Goal: Transaction & Acquisition: Purchase product/service

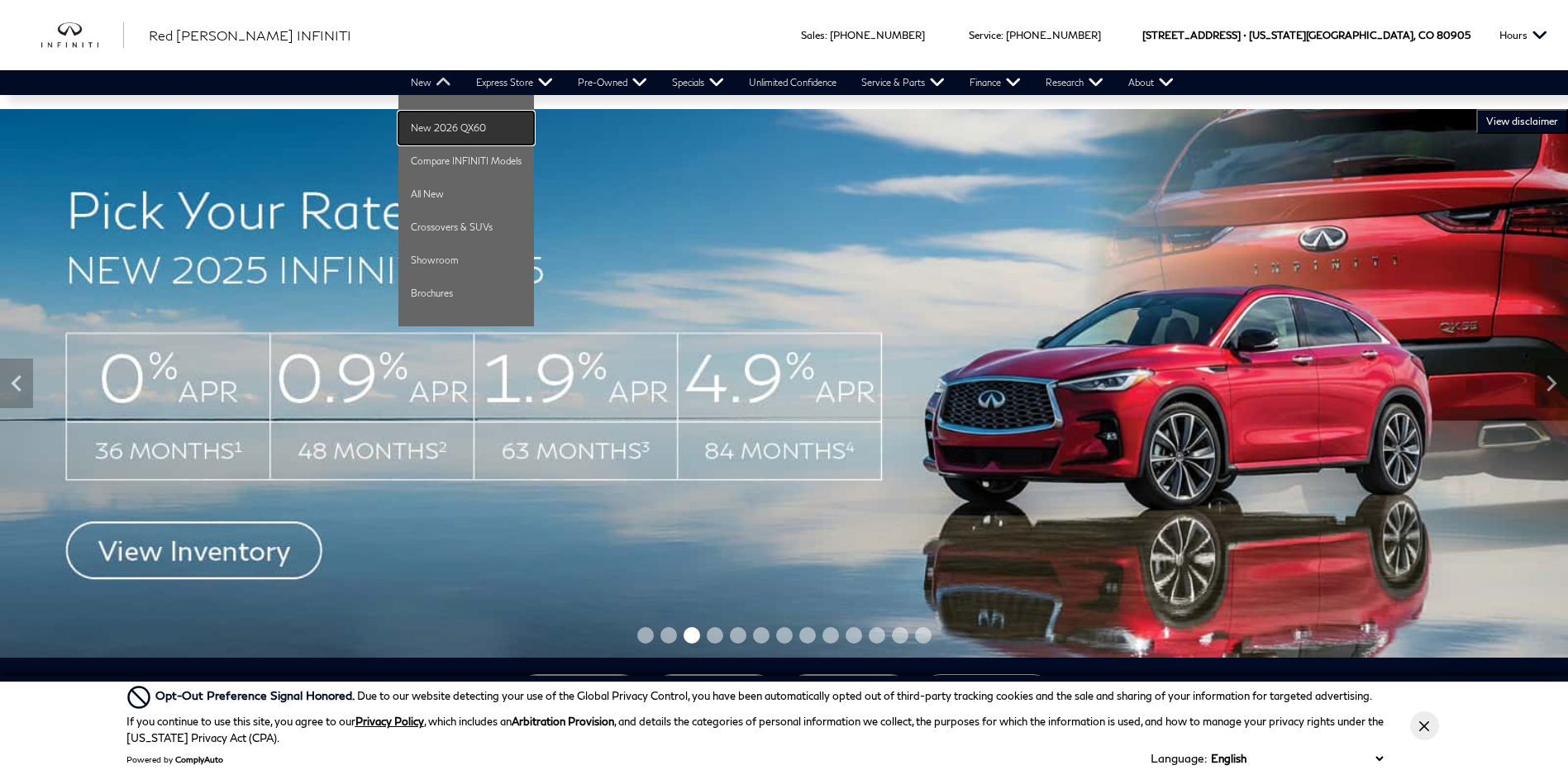
click at [438, 128] on link "New 2026 QX60" at bounding box center [466, 128] width 136 height 33
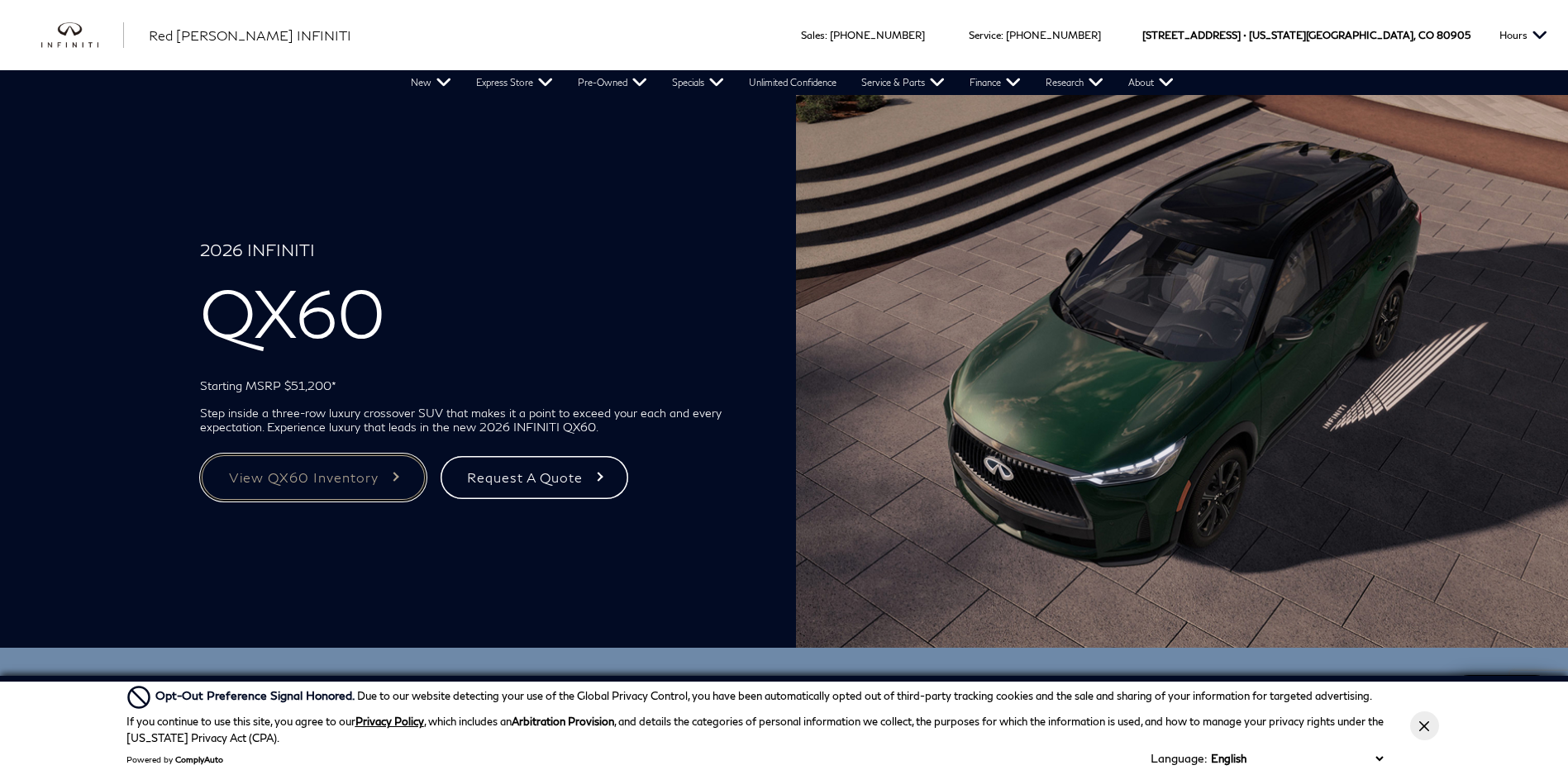
click at [339, 481] on link "View QX60 Inventory" at bounding box center [312, 478] width 226 height 48
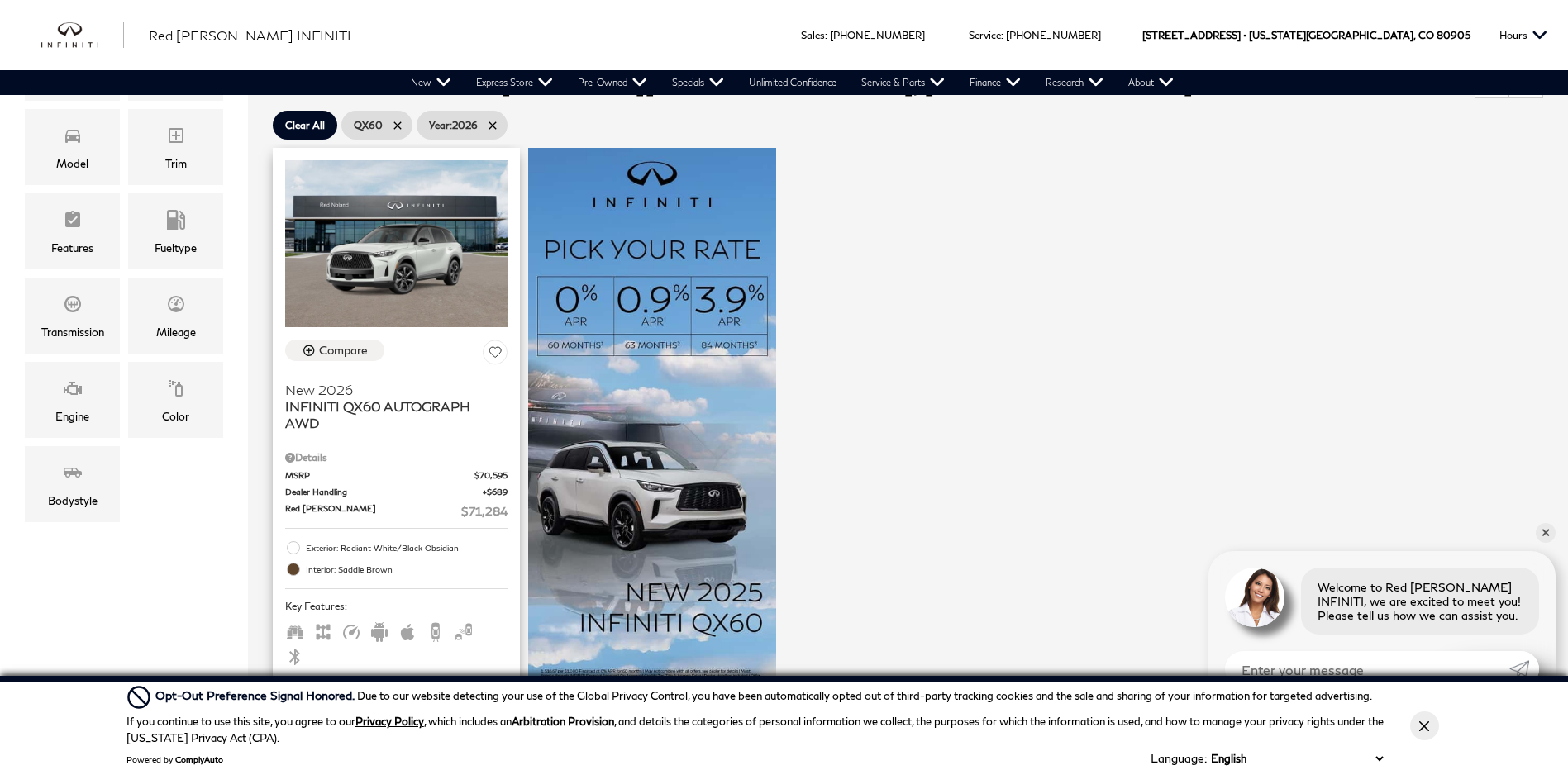
scroll to position [248, 0]
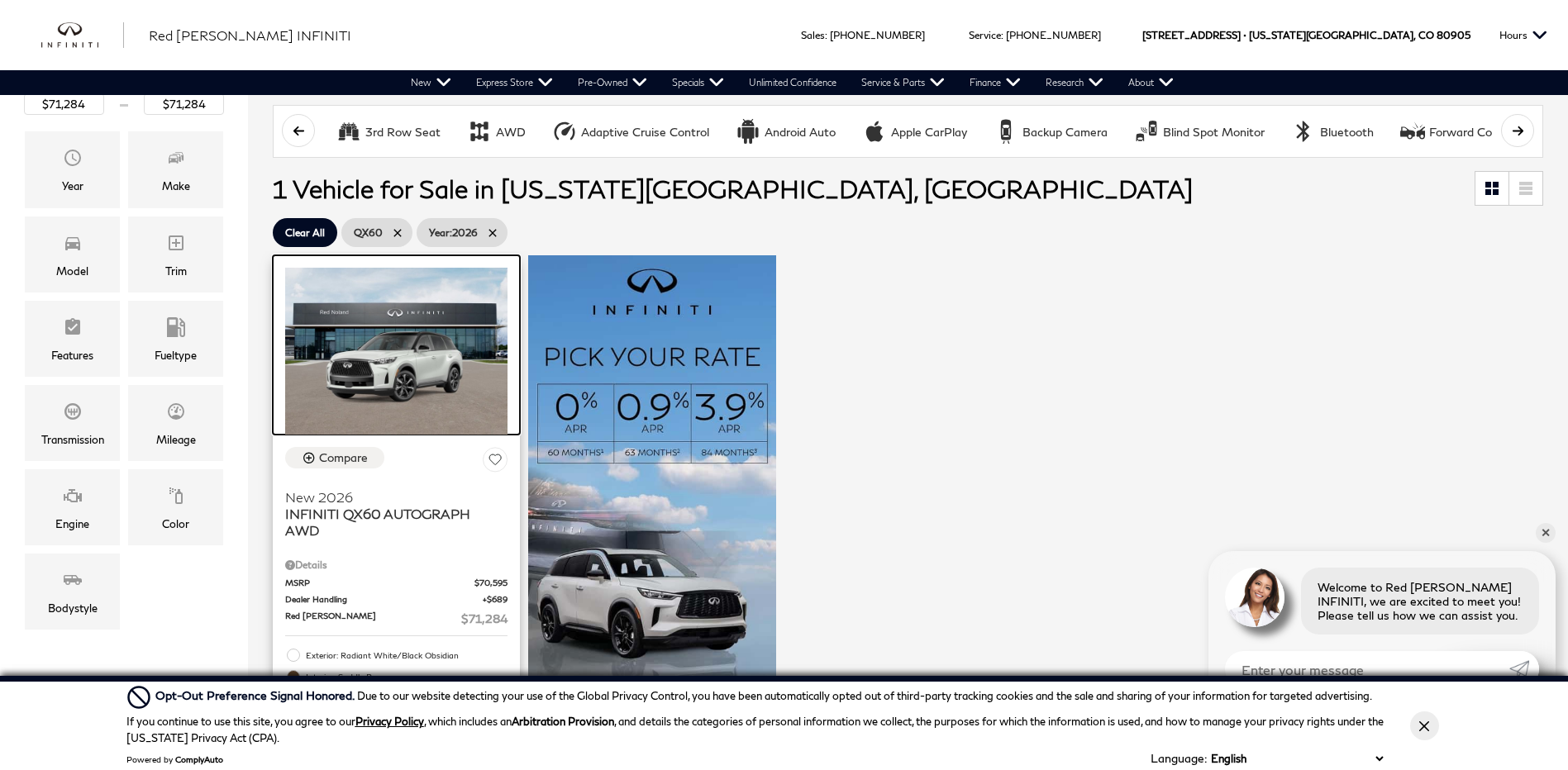
click at [419, 387] on img at bounding box center [396, 350] width 222 height 167
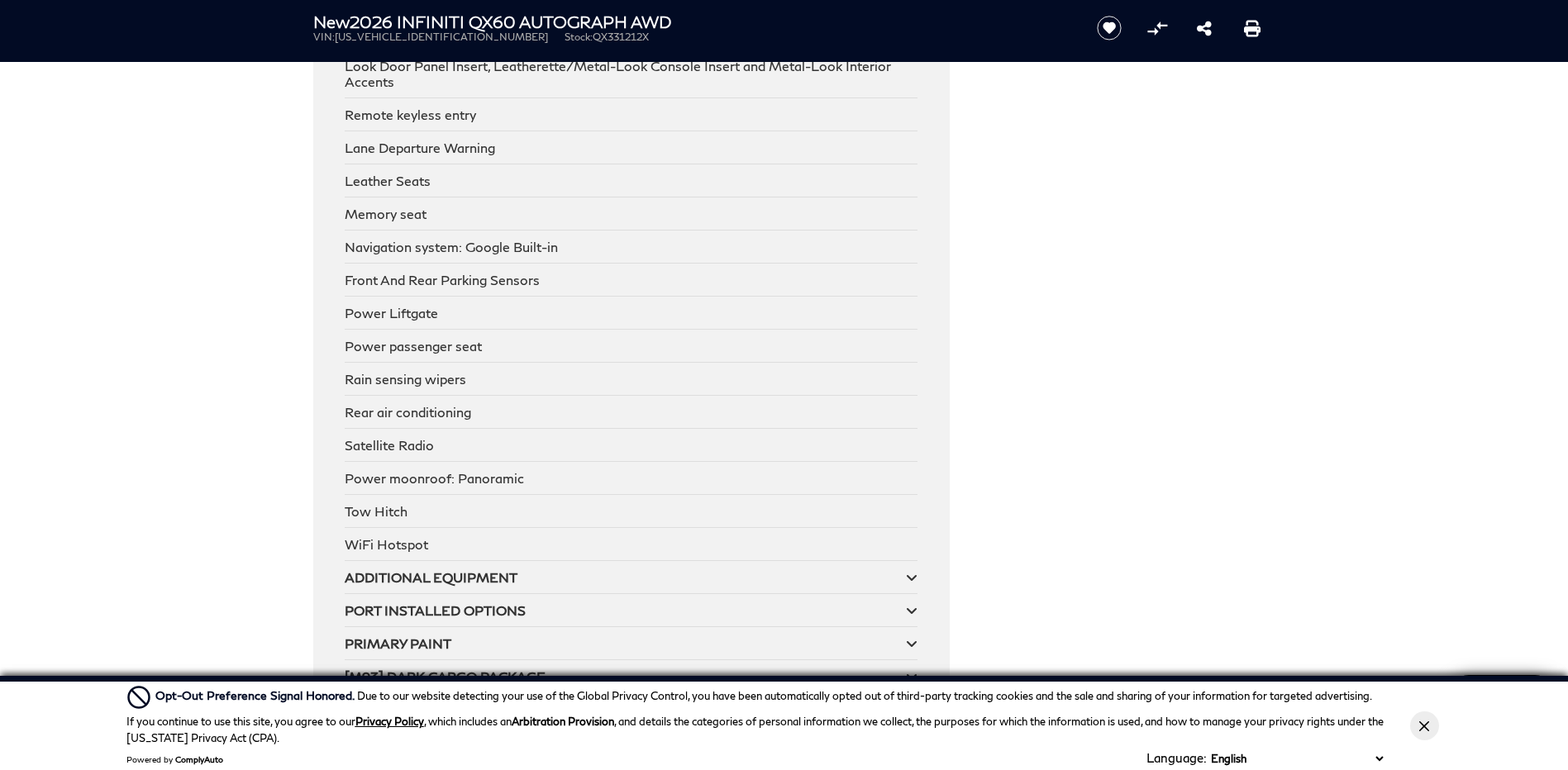
scroll to position [3636, 0]
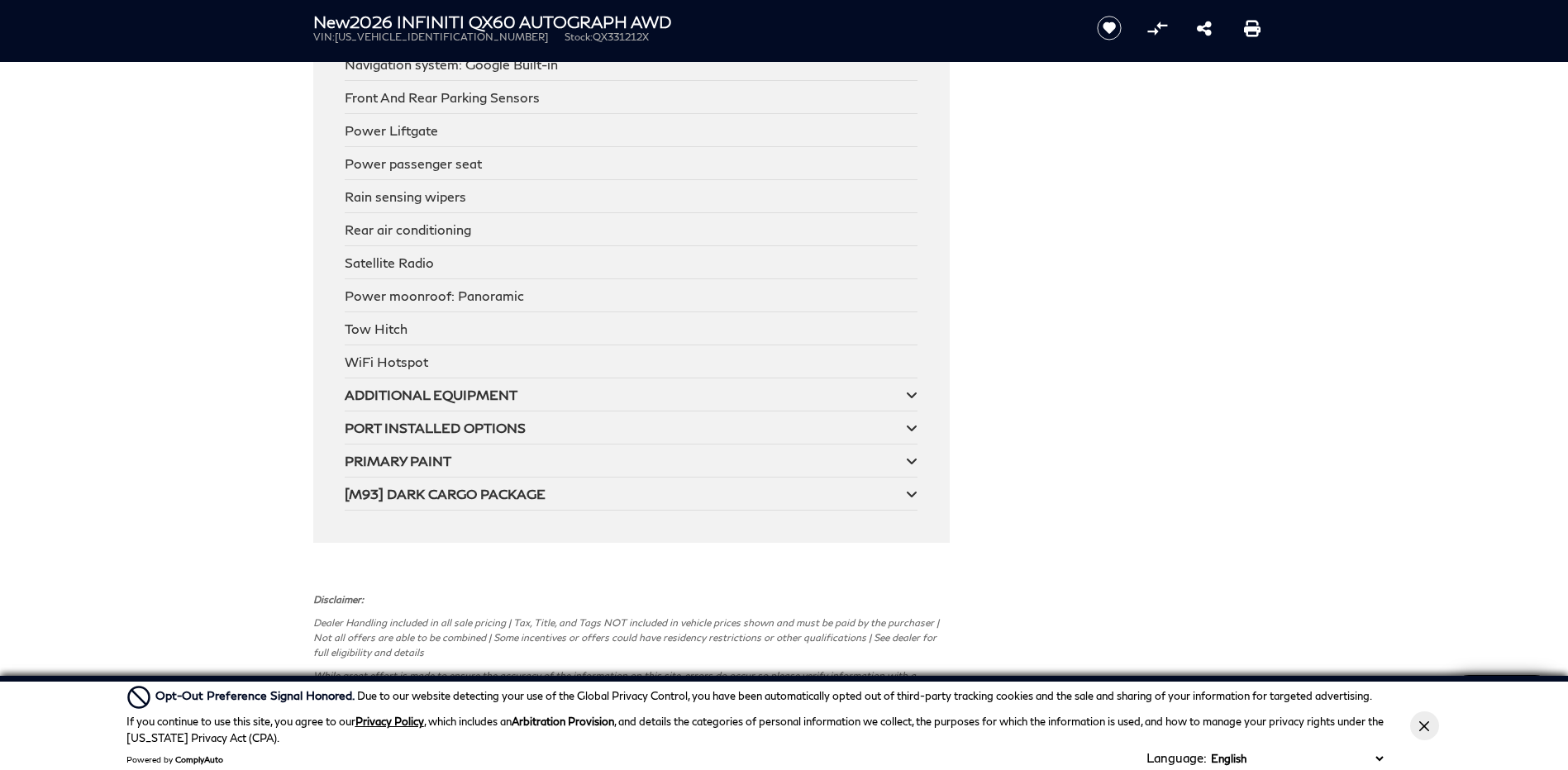
click at [916, 488] on icon at bounding box center [912, 494] width 12 height 13
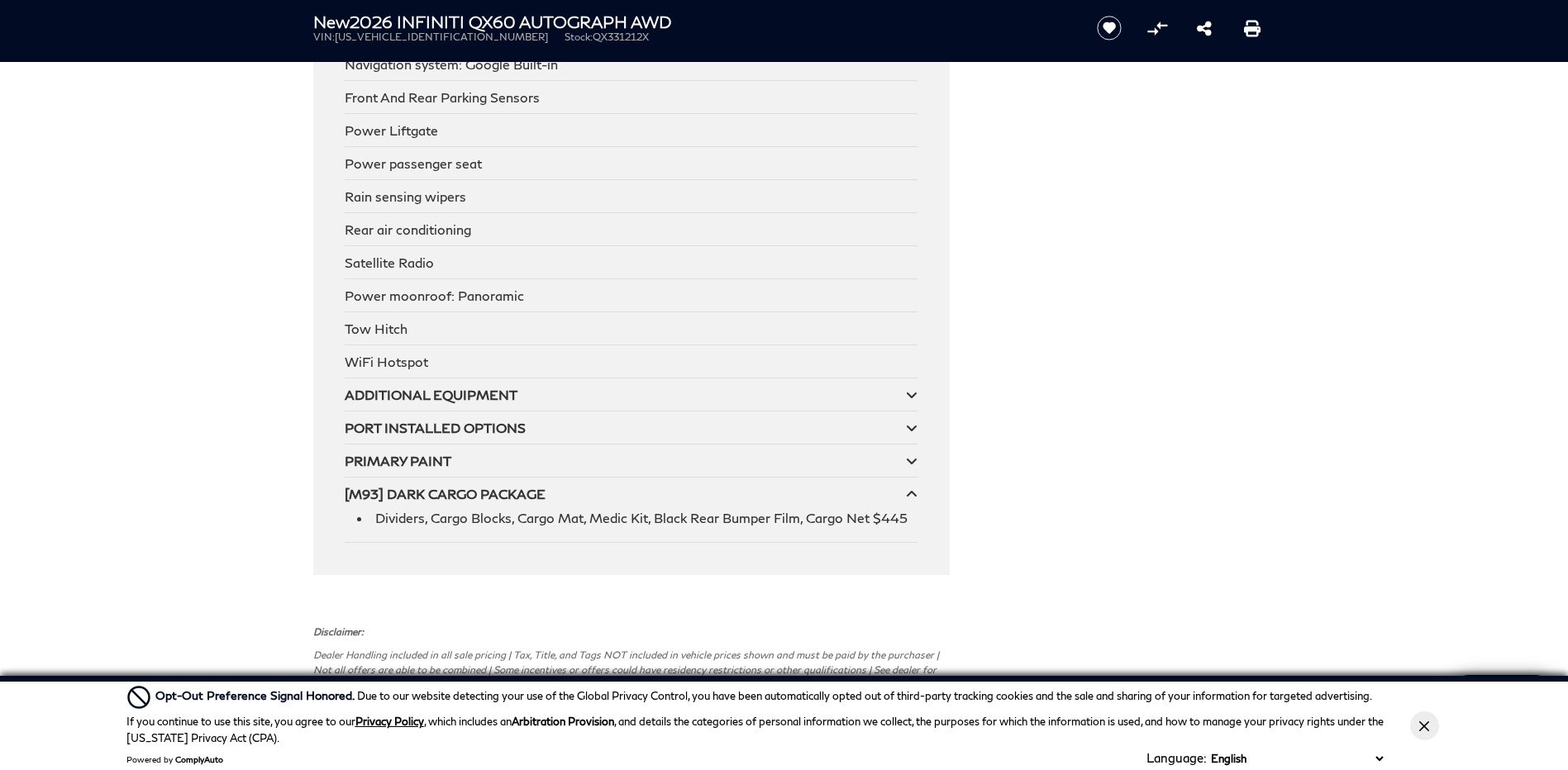
click at [916, 488] on icon at bounding box center [912, 494] width 12 height 13
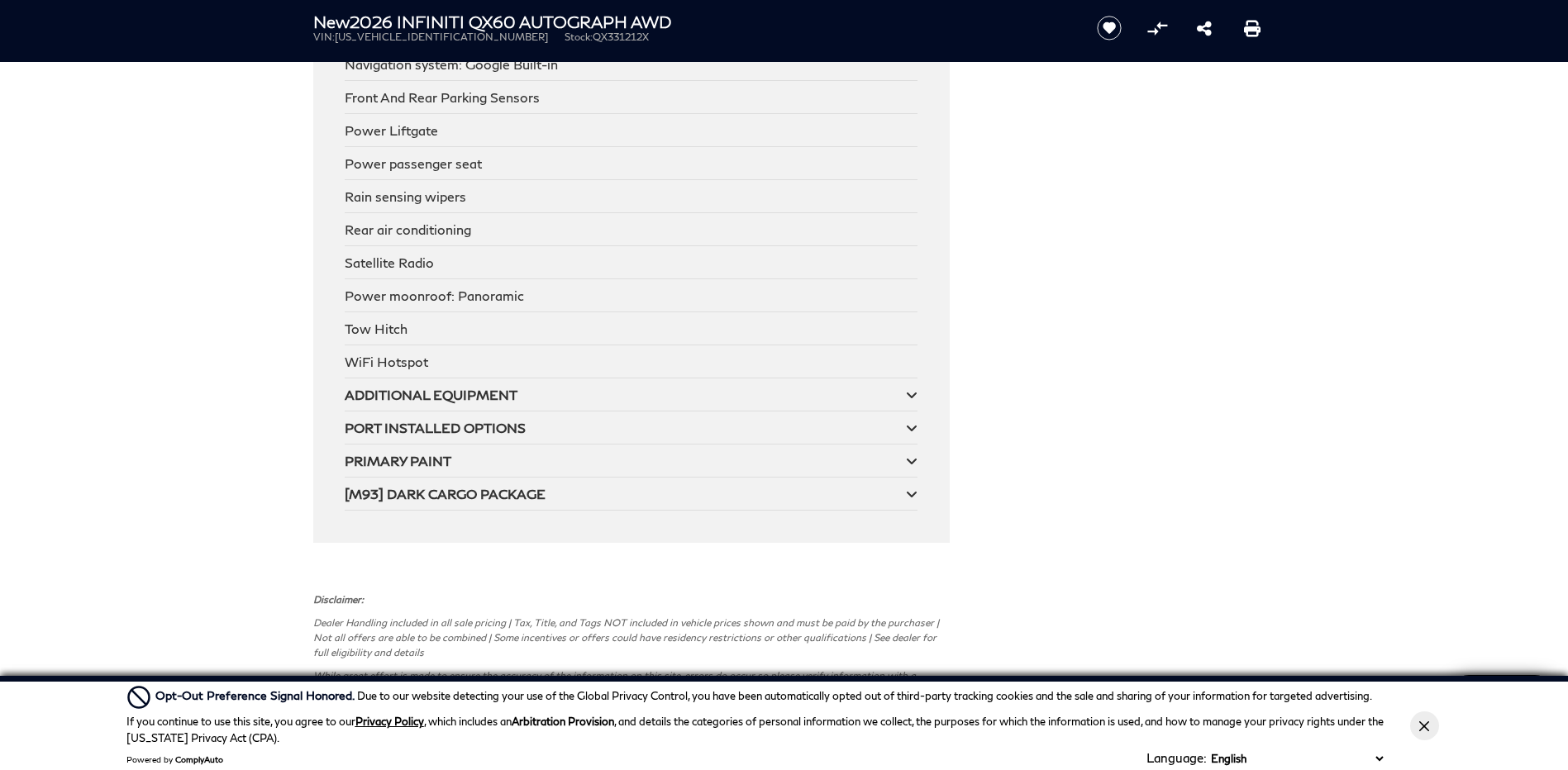
click at [911, 455] on icon at bounding box center [912, 461] width 12 height 13
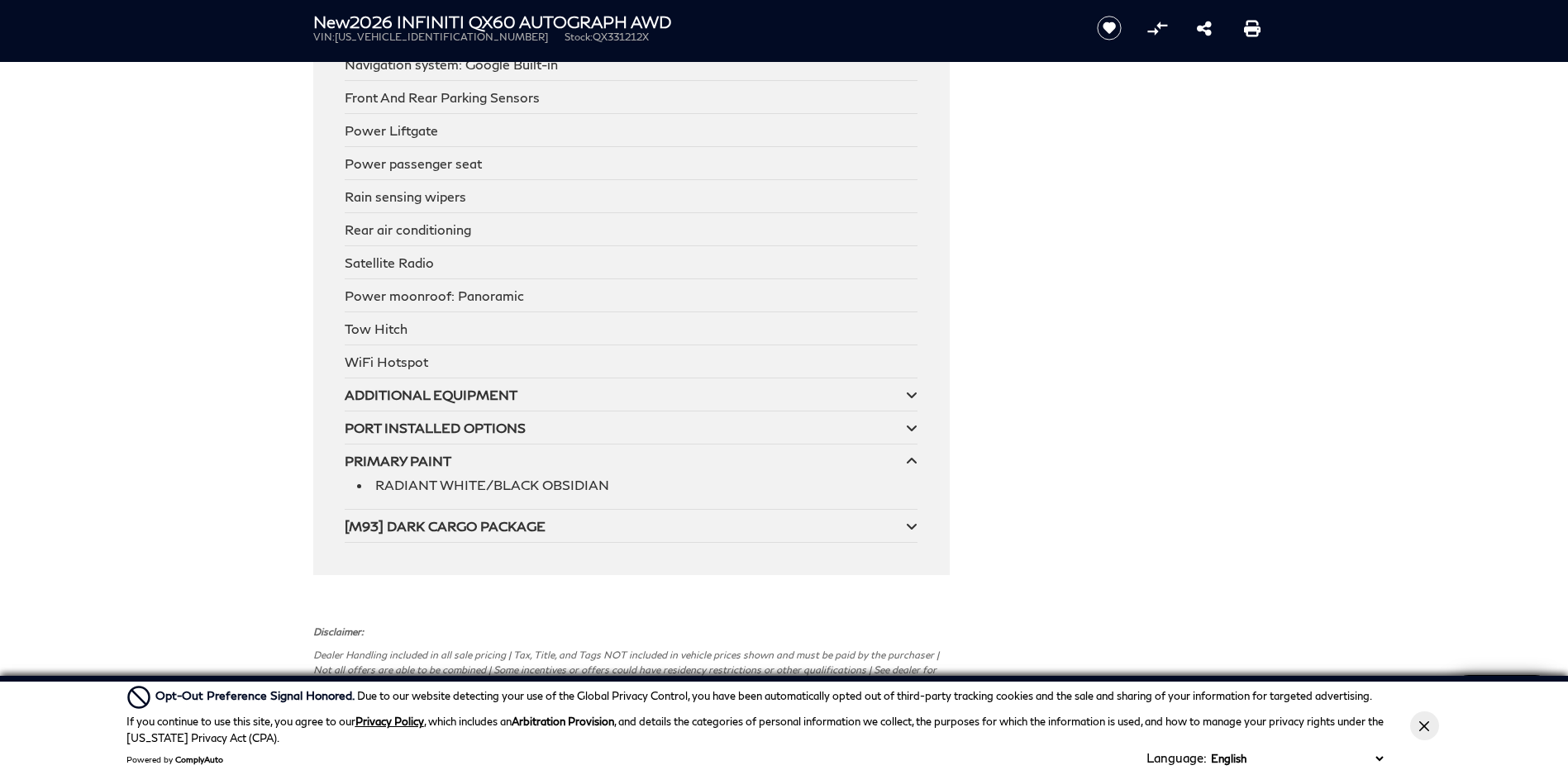
click at [911, 455] on icon at bounding box center [912, 461] width 12 height 13
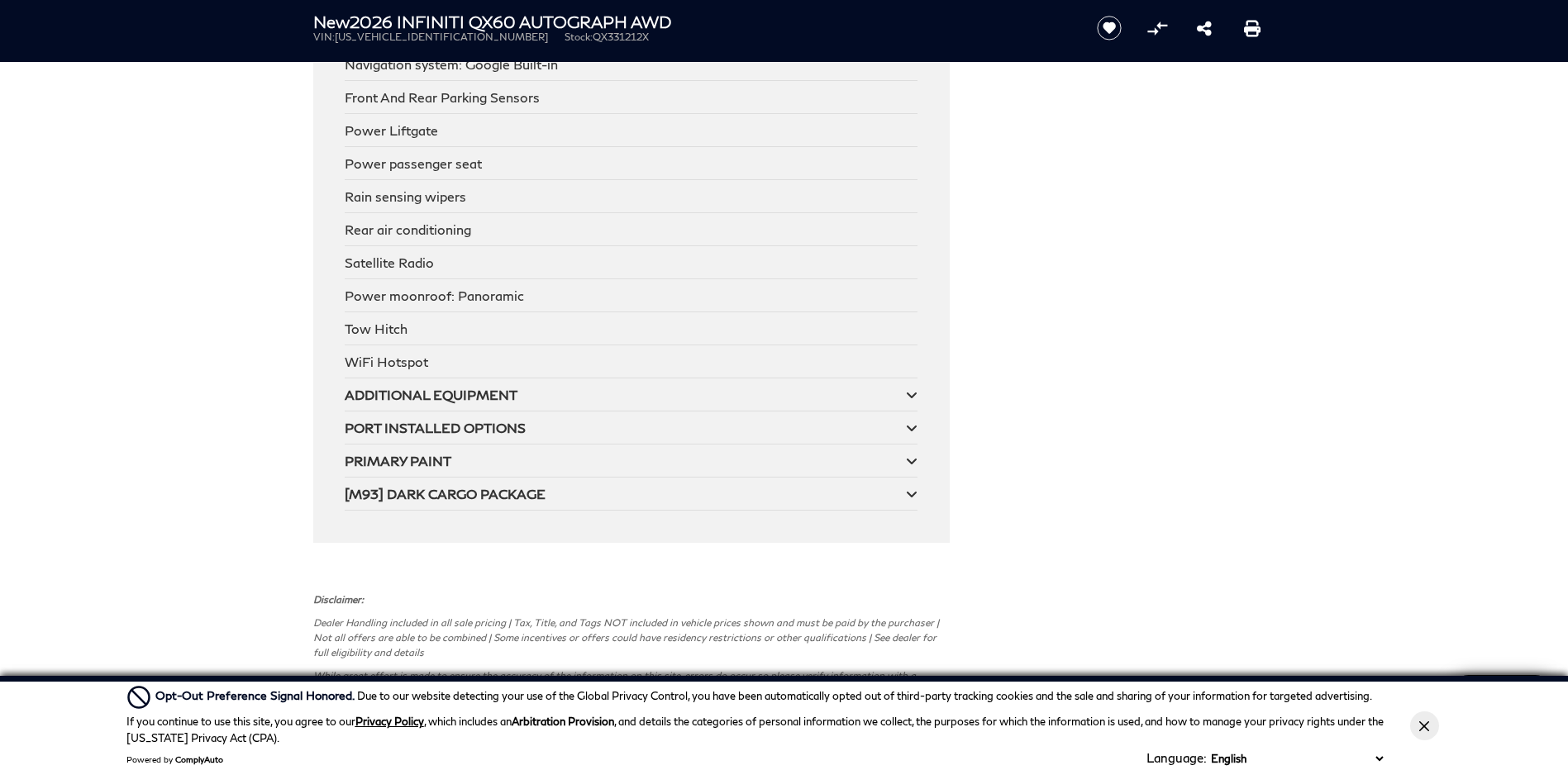
click at [911, 422] on icon at bounding box center [912, 428] width 12 height 13
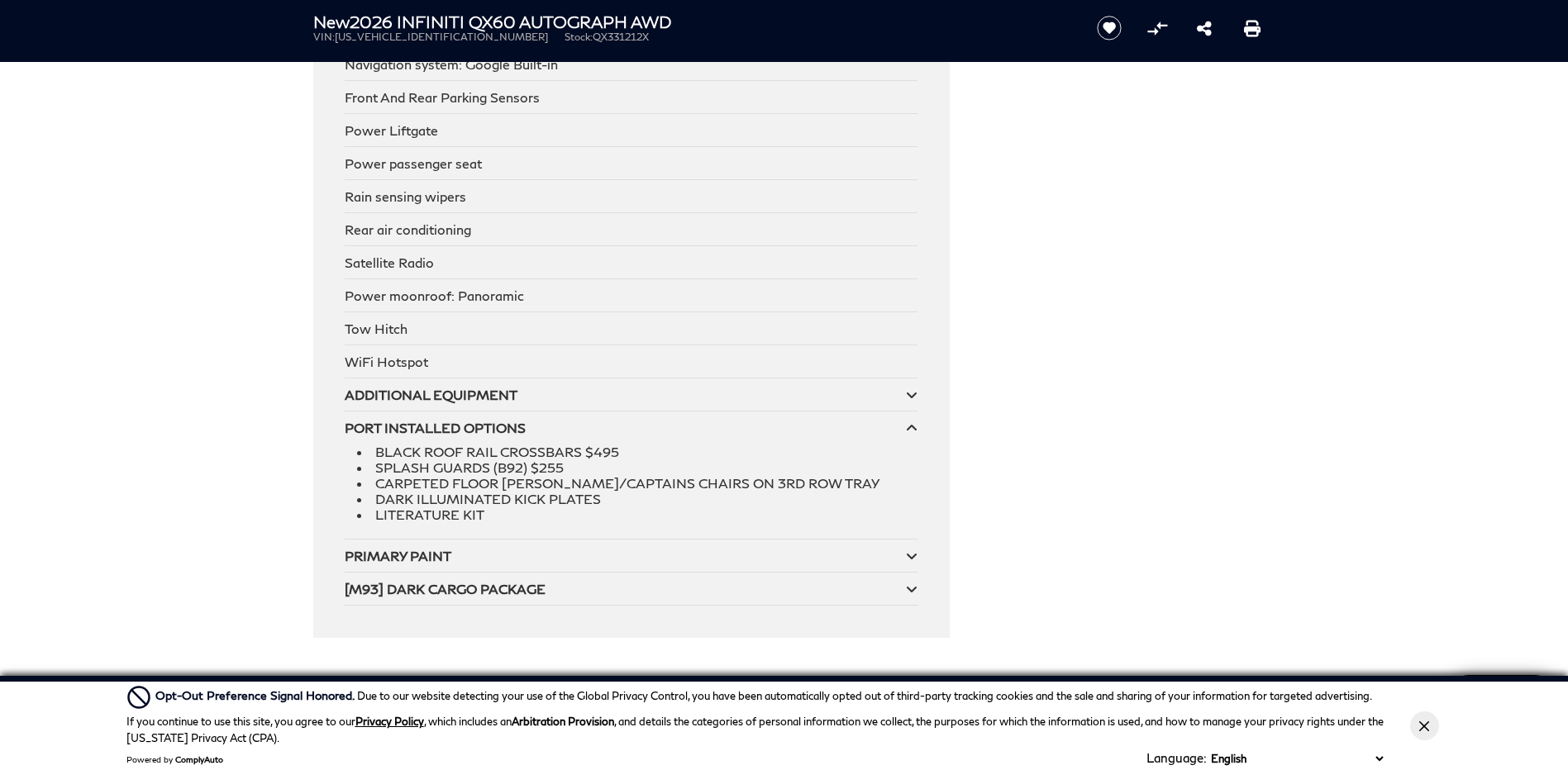
click at [911, 422] on icon at bounding box center [912, 428] width 12 height 13
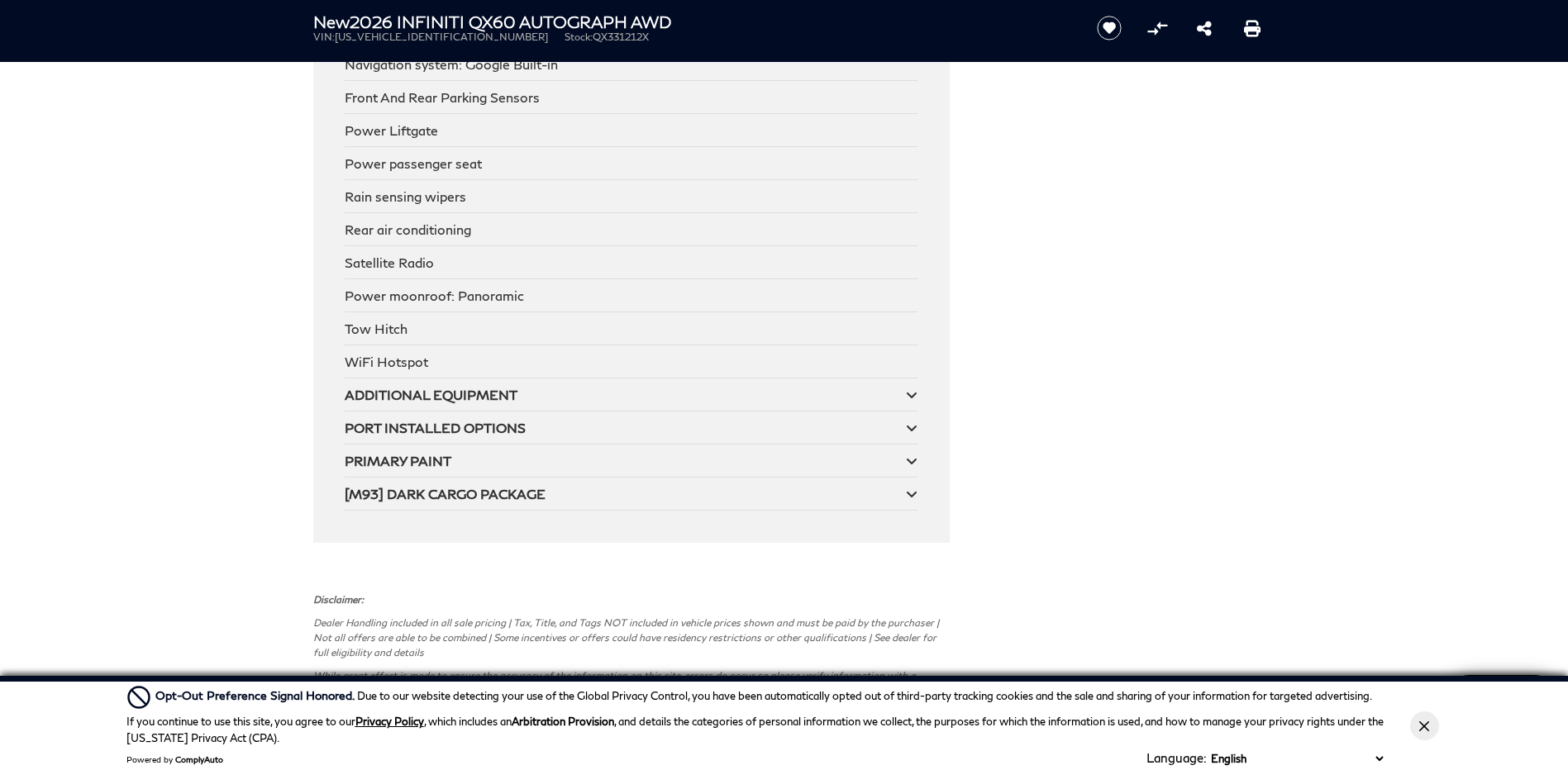
click at [905, 387] on div "ADDITIONAL EQUIPMENT" at bounding box center [624, 395] width 562 height 16
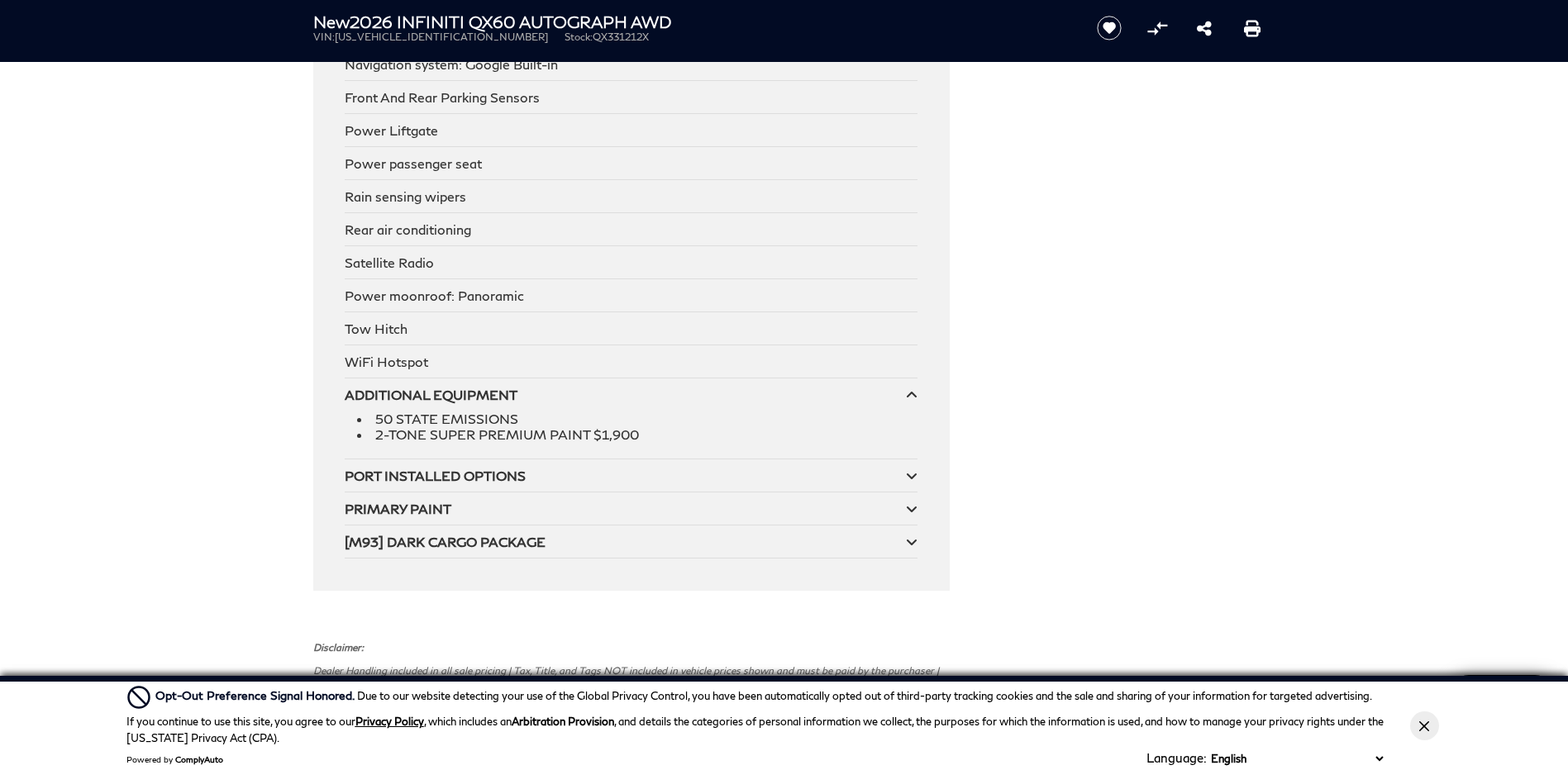
click at [905, 387] on div "ADDITIONAL EQUIPMENT" at bounding box center [624, 395] width 562 height 16
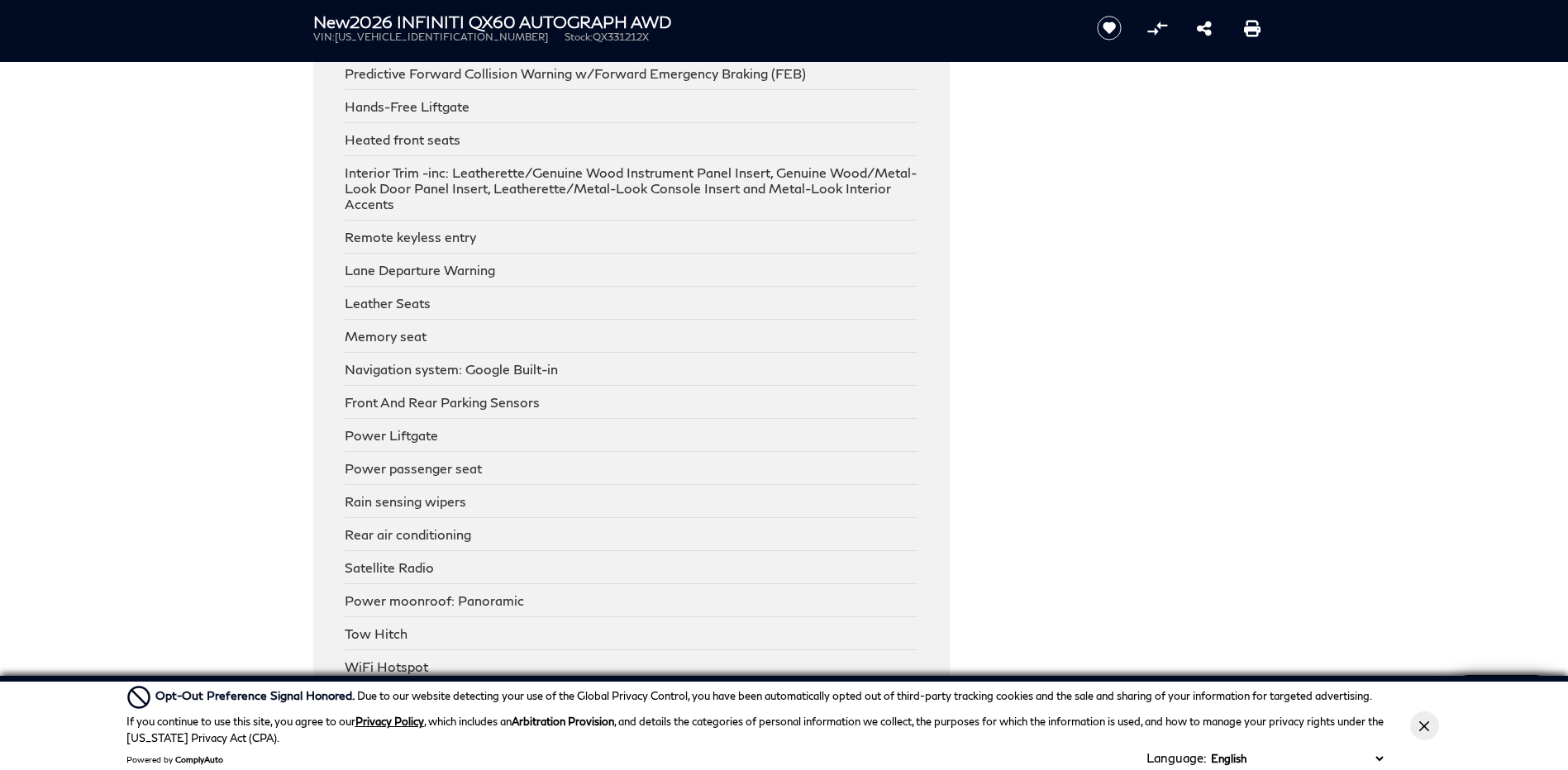
scroll to position [3140, 0]
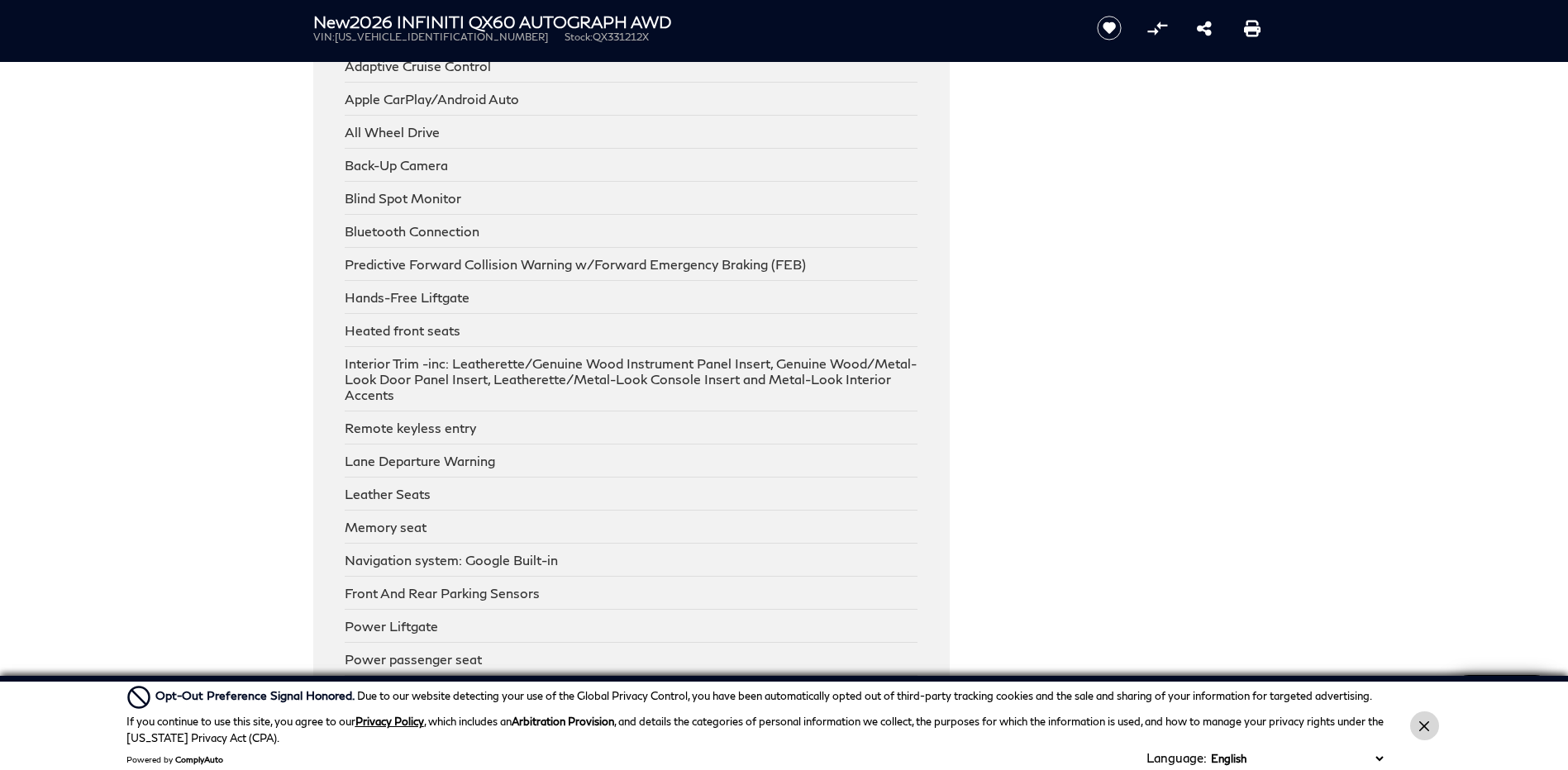
click at [1433, 728] on button "Close Button" at bounding box center [1423, 725] width 29 height 29
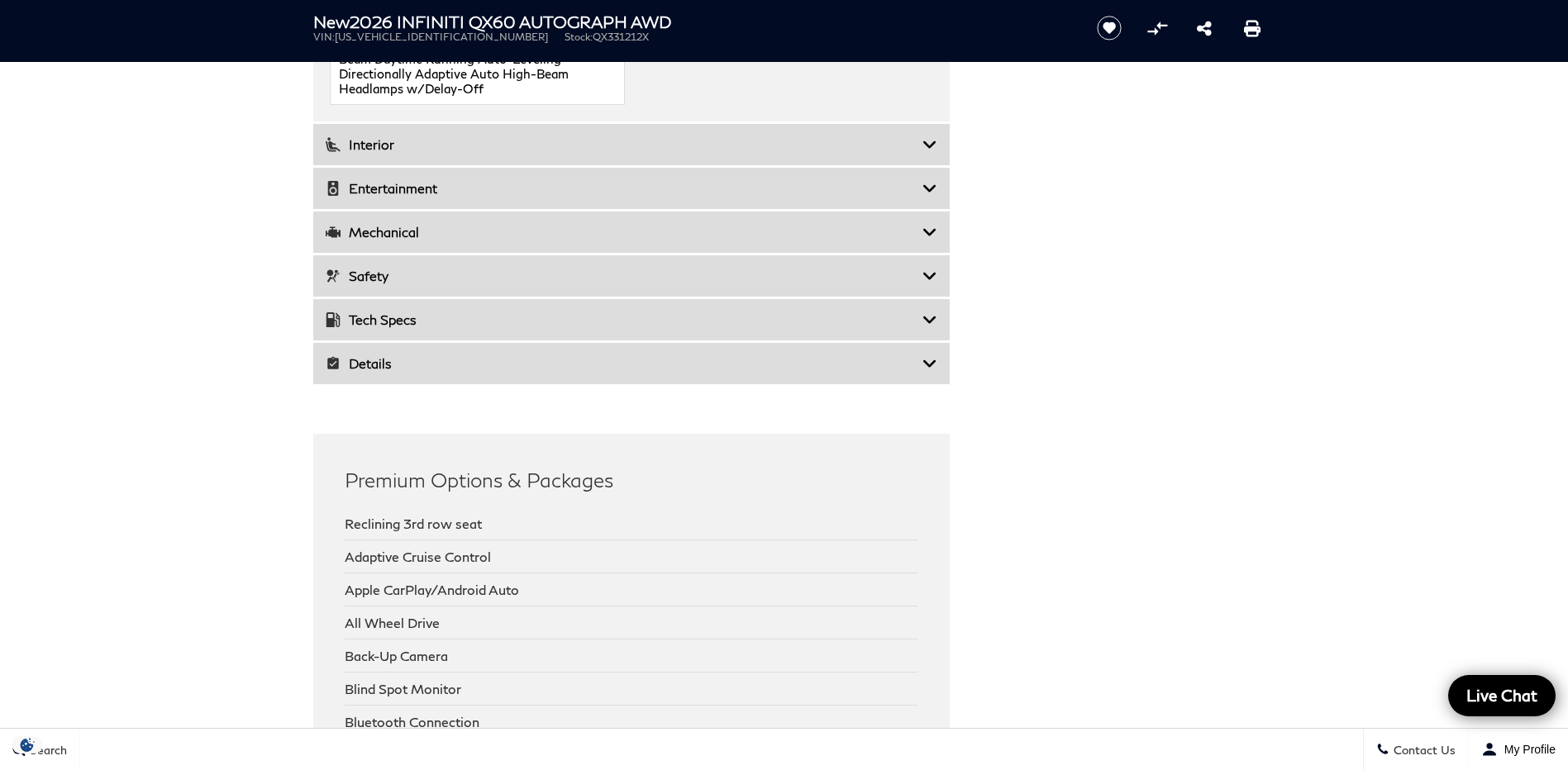
scroll to position [2644, 0]
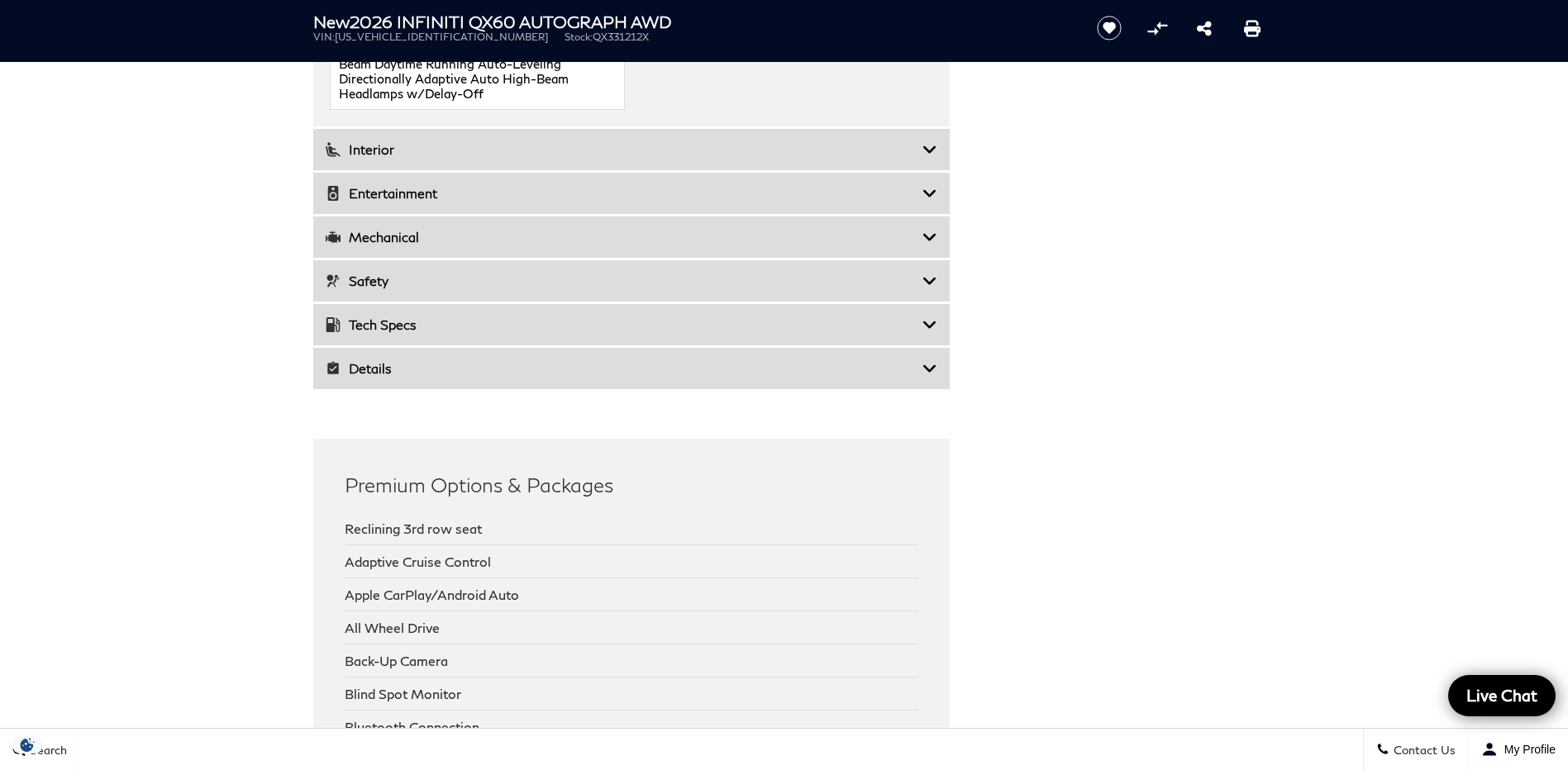
click at [930, 360] on icon at bounding box center [930, 368] width 15 height 17
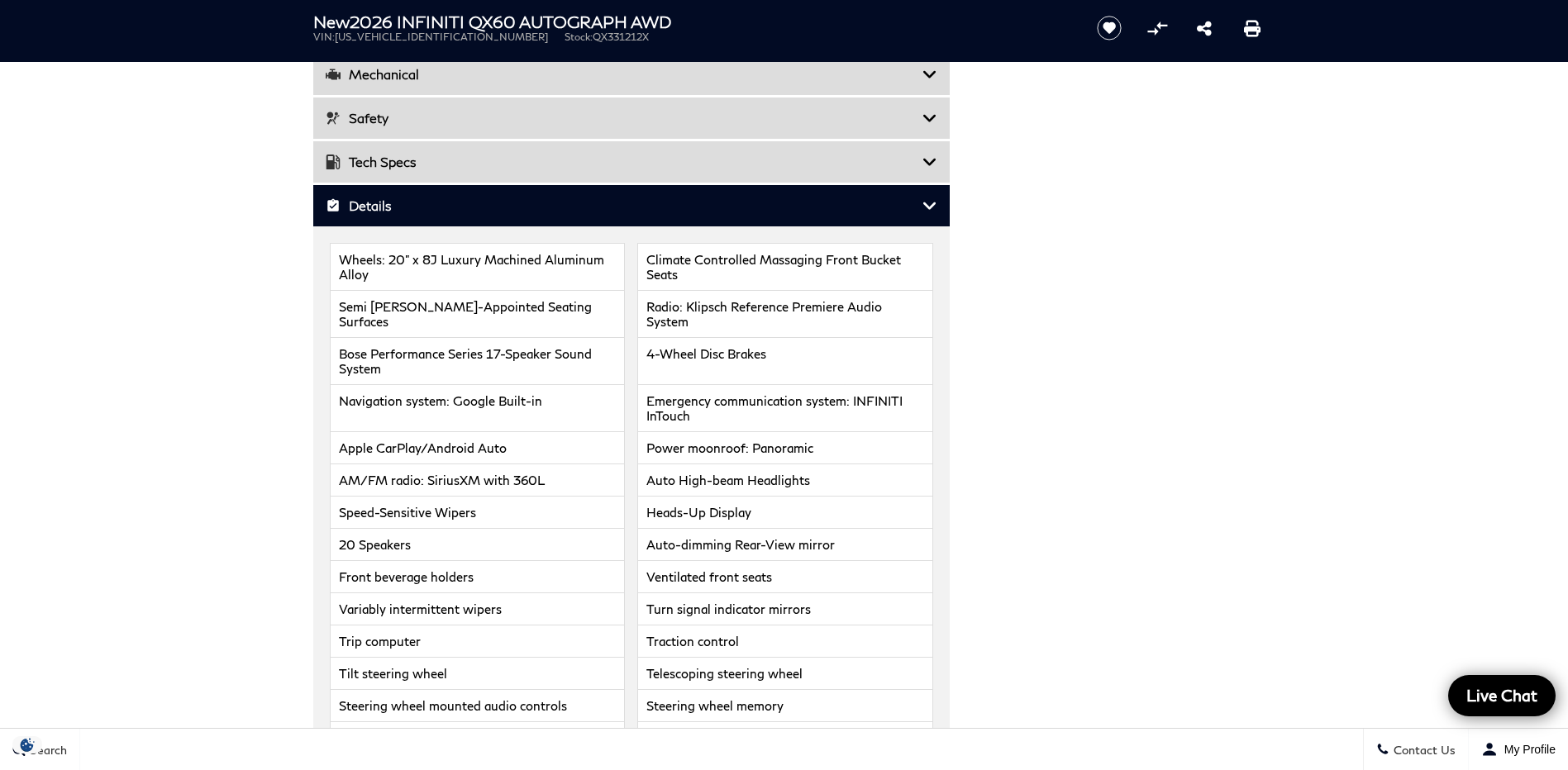
scroll to position [2148, 0]
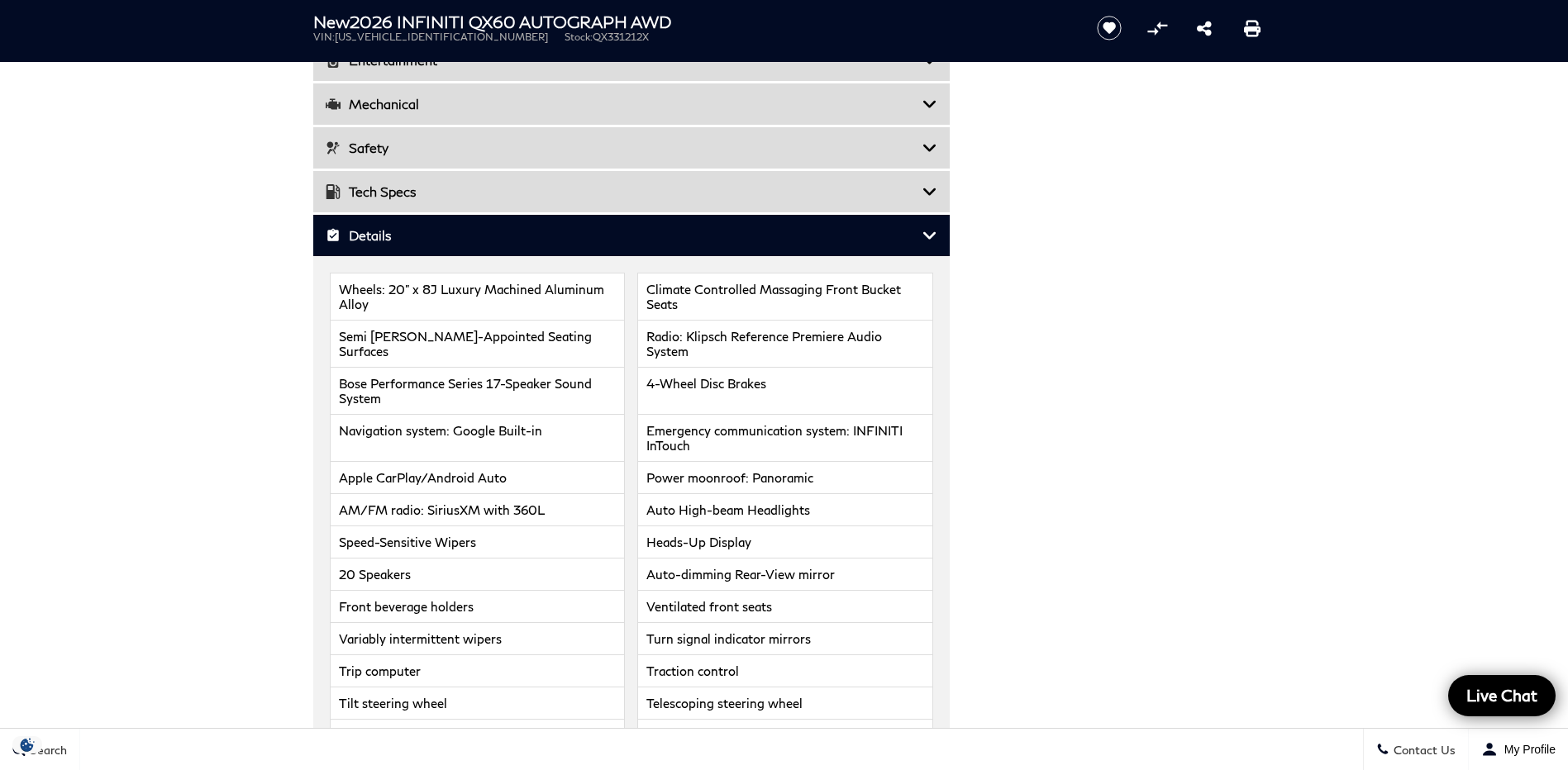
click at [928, 238] on icon at bounding box center [930, 235] width 15 height 17
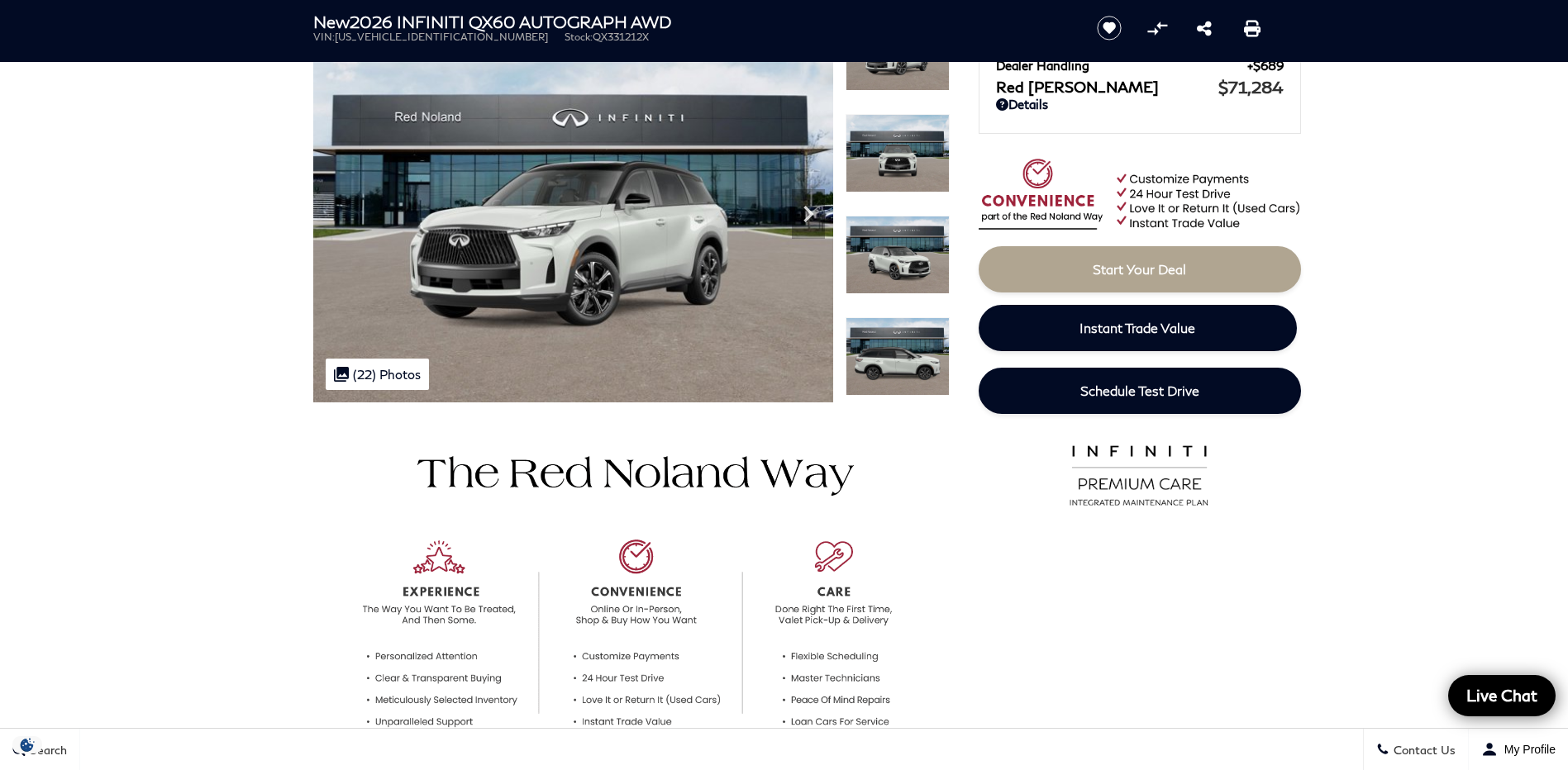
scroll to position [0, 0]
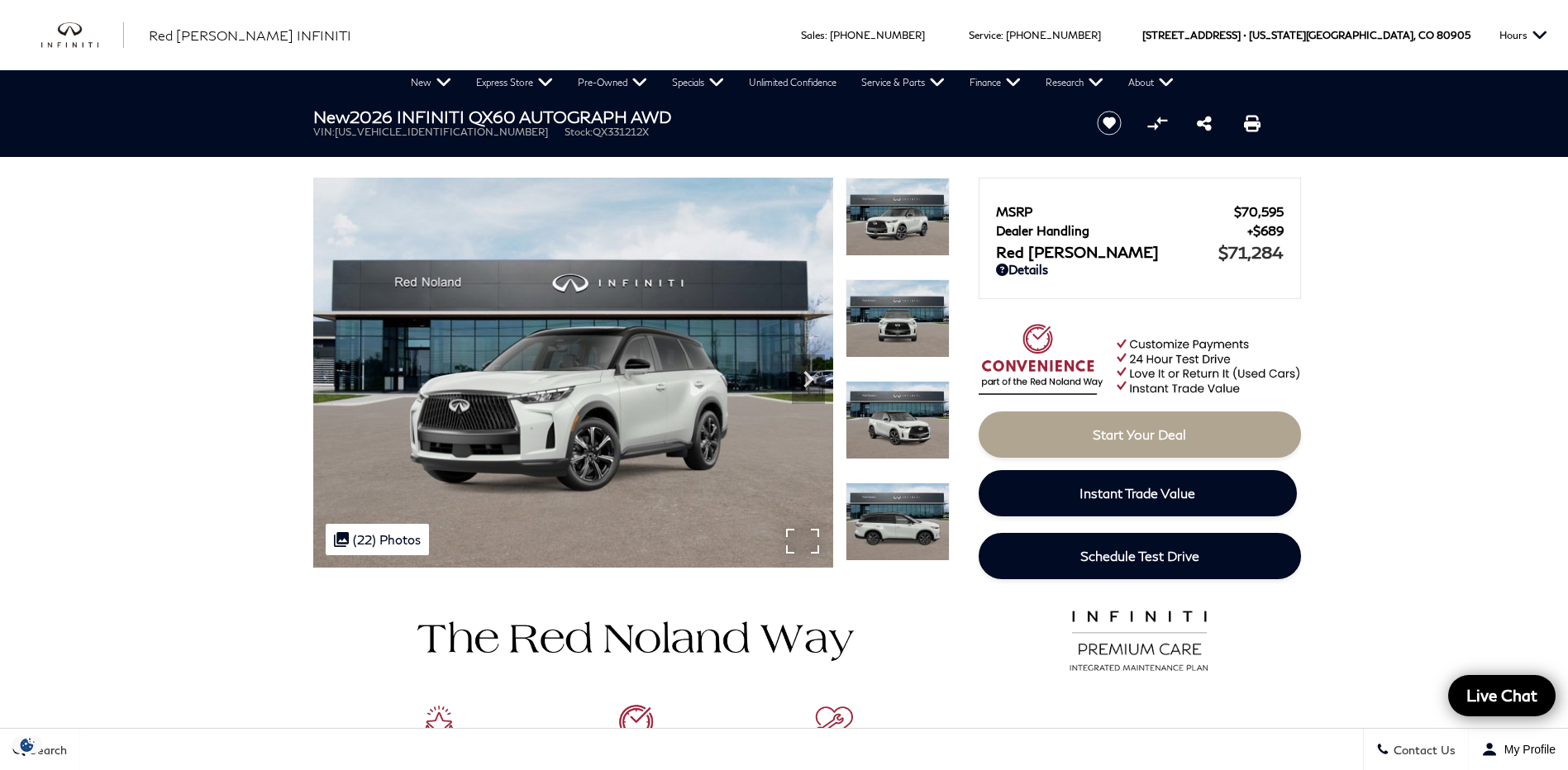
click at [379, 548] on div ".cls-1, .cls-3 { fill: #c50033; } .cls-1 { clip-rule: evenodd; } .cls-2 { clip-…" at bounding box center [377, 539] width 104 height 31
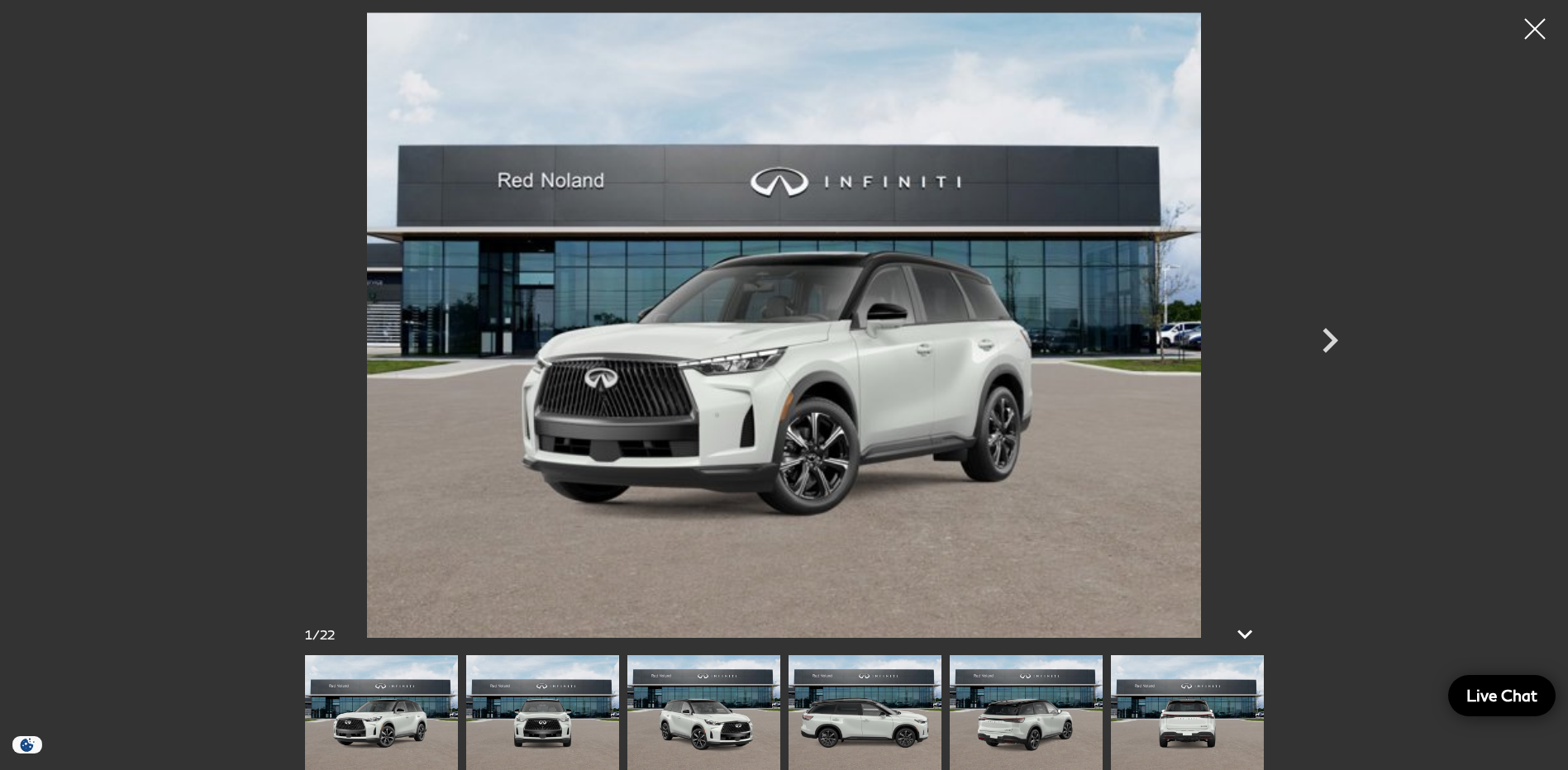
scroll to position [330, 0]
click at [1237, 634] on icon at bounding box center [1245, 634] width 40 height 40
